Goal: Find specific page/section: Find specific page/section

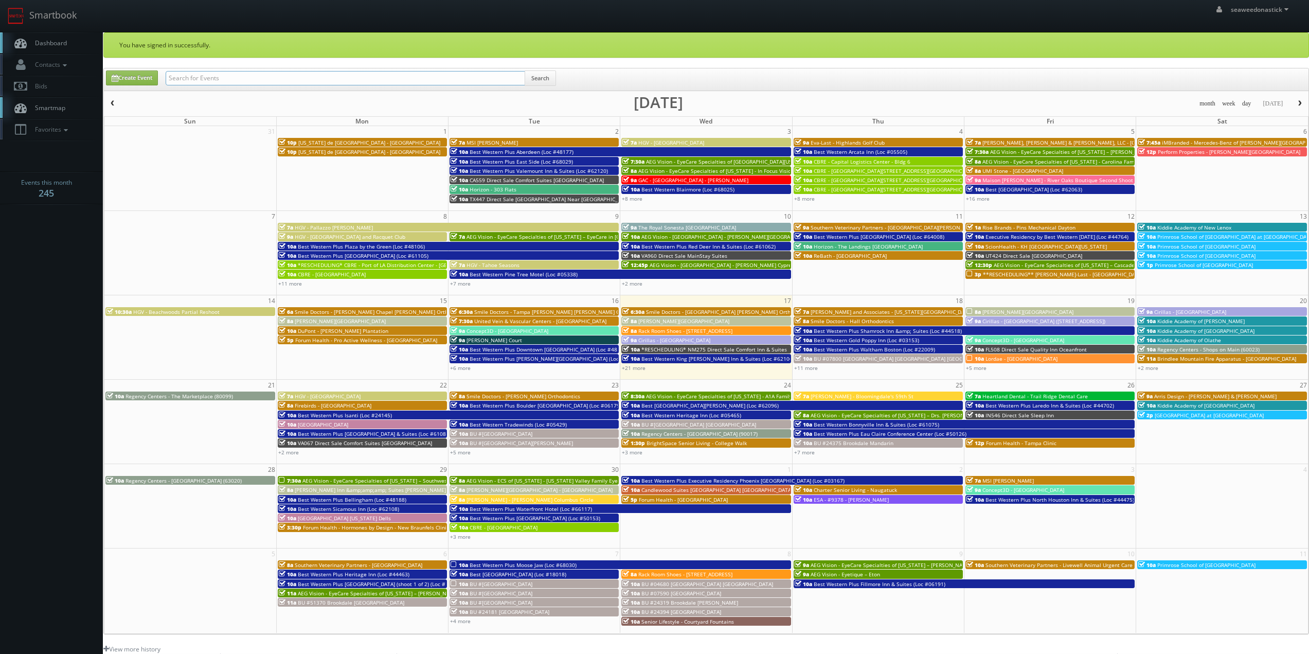
click at [271, 77] on input "text" at bounding box center [346, 78] width 360 height 14
paste input "(08-14-25) TX416 Direct Sale Quality Inn Paris"
click at [202, 80] on input "(08-14-25) TX416 Direct Sale Quality Inn Paris" at bounding box center [346, 78] width 360 height 14
drag, startPoint x: 202, startPoint y: 80, endPoint x: 121, endPoint y: 85, distance: 80.4
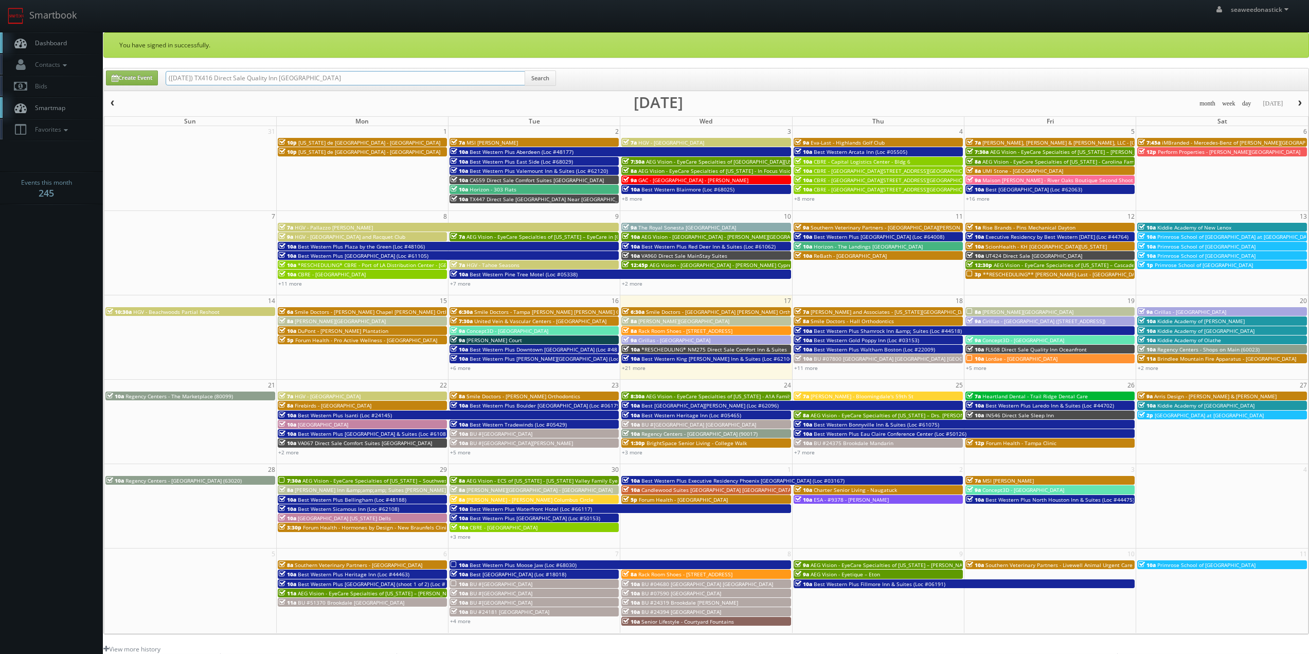
click at [121, 85] on div "Create Event (08-14-25) TX416 Direct Sale Quality Inn Paris Search" at bounding box center [707, 80] width 1218 height 20
type input "TX416 Direct Sale Quality Inn [GEOGRAPHIC_DATA]"
click at [543, 85] on button "Search" at bounding box center [540, 77] width 31 height 15
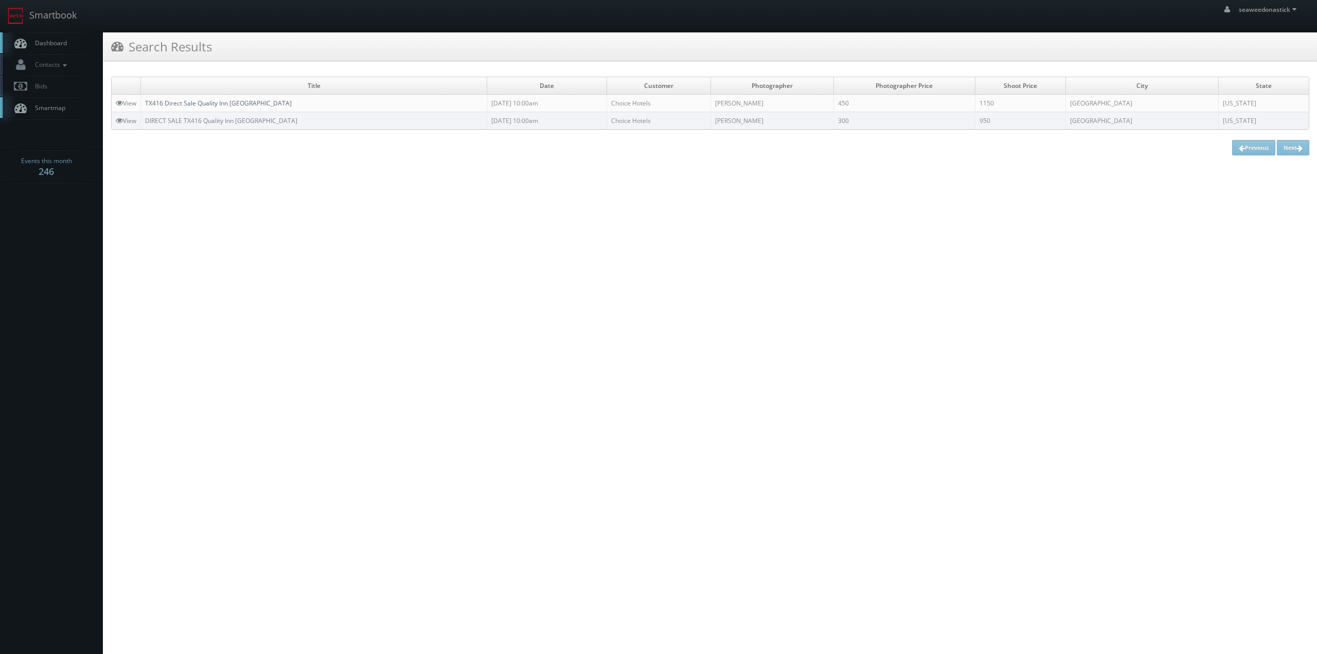
click at [210, 103] on link "TX416 Direct Sale Quality Inn [GEOGRAPHIC_DATA]" at bounding box center [218, 103] width 147 height 9
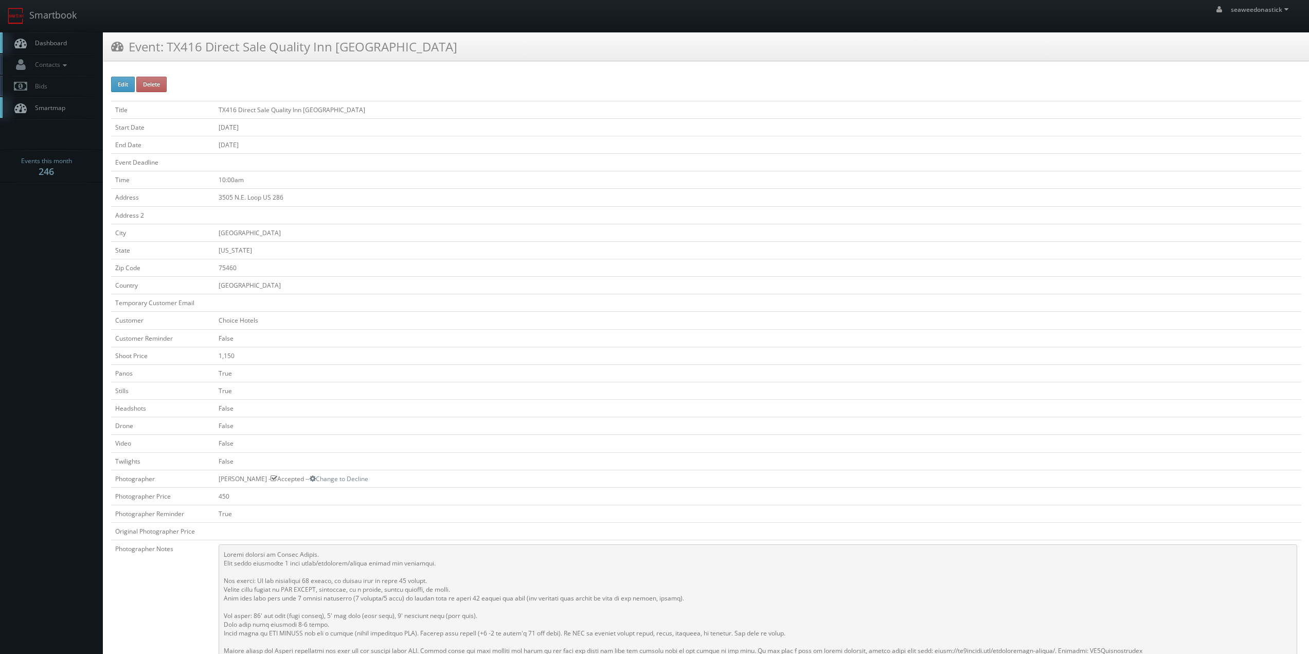
scroll to position [51, 0]
